Goal: Task Accomplishment & Management: Manage account settings

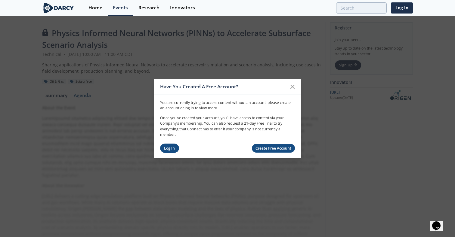
click at [168, 147] on link "Log In" at bounding box center [169, 148] width 19 height 9
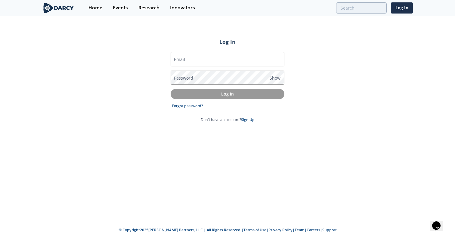
type input "[PERSON_NAME][EMAIL_ADDRESS][PERSON_NAME][DOMAIN_NAME]"
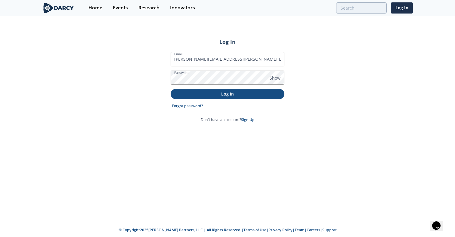
click at [229, 97] on button "Log In" at bounding box center [228, 94] width 114 height 10
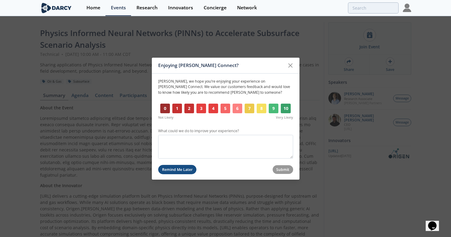
click at [191, 171] on button "Remind Me Later" at bounding box center [177, 169] width 39 height 9
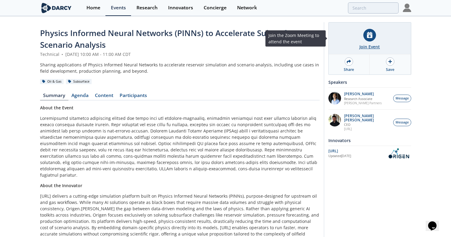
click at [367, 38] on icon at bounding box center [369, 35] width 5 height 6
